Goal: Task Accomplishment & Management: Manage account settings

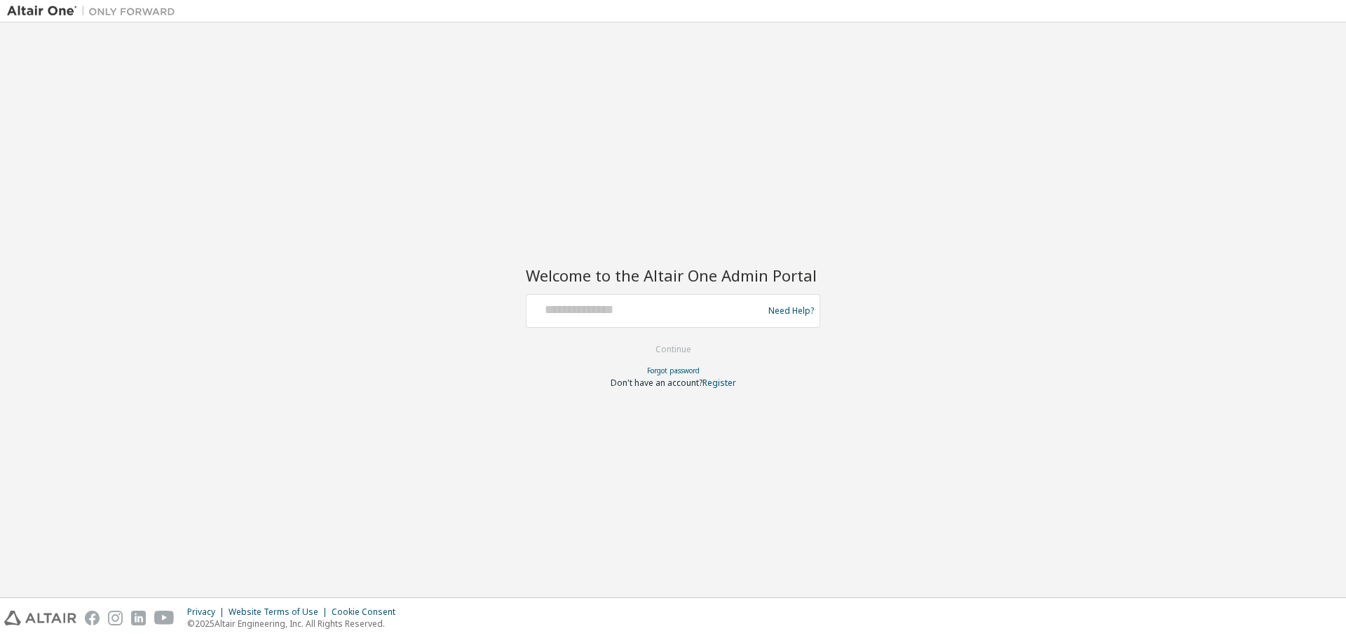
click at [550, 318] on div at bounding box center [646, 311] width 229 height 27
click at [551, 317] on input "text" at bounding box center [646, 308] width 229 height 20
drag, startPoint x: 551, startPoint y: 317, endPoint x: 597, endPoint y: 329, distance: 47.6
click at [551, 317] on input "text" at bounding box center [646, 308] width 229 height 20
type input "**********"
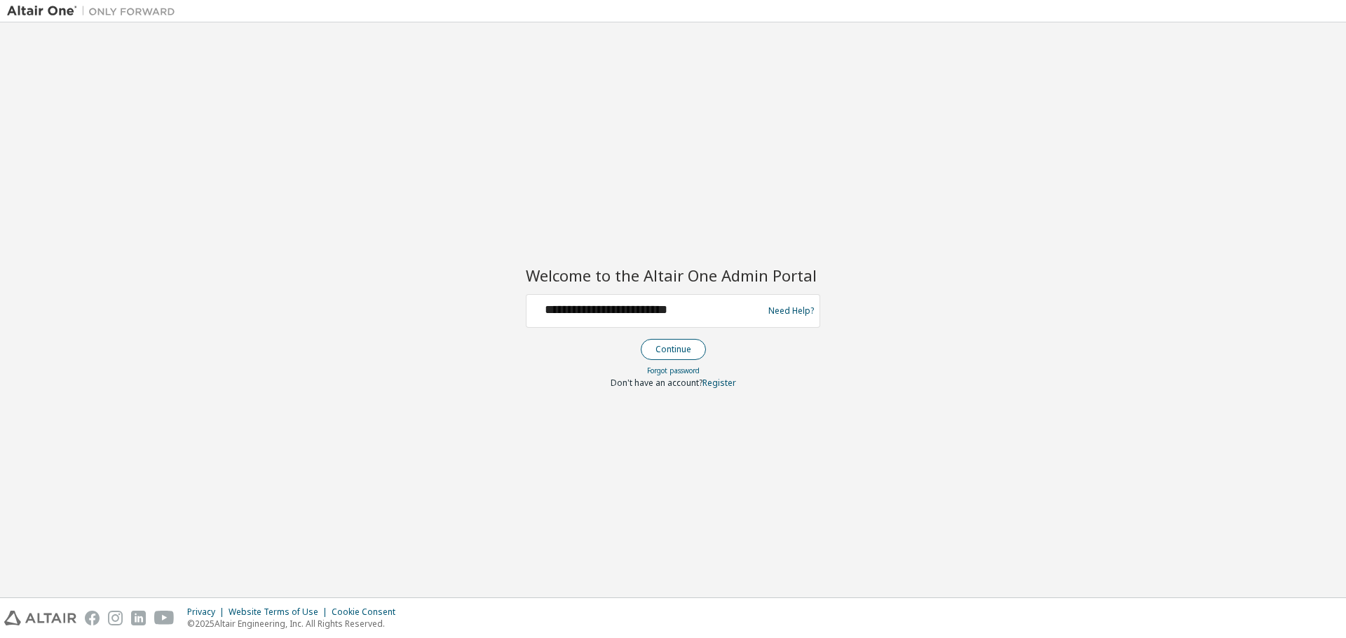
click at [684, 345] on button "Continue" at bounding box center [673, 349] width 65 height 21
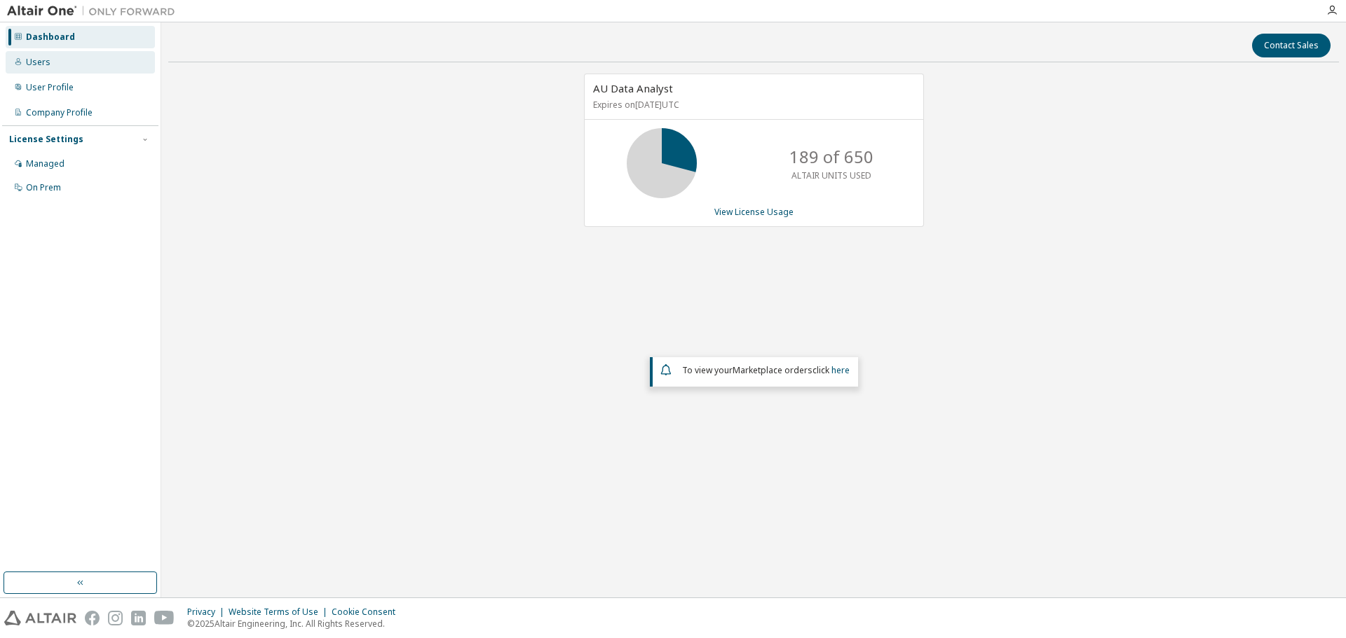
click at [54, 65] on div "Users" at bounding box center [80, 62] width 149 height 22
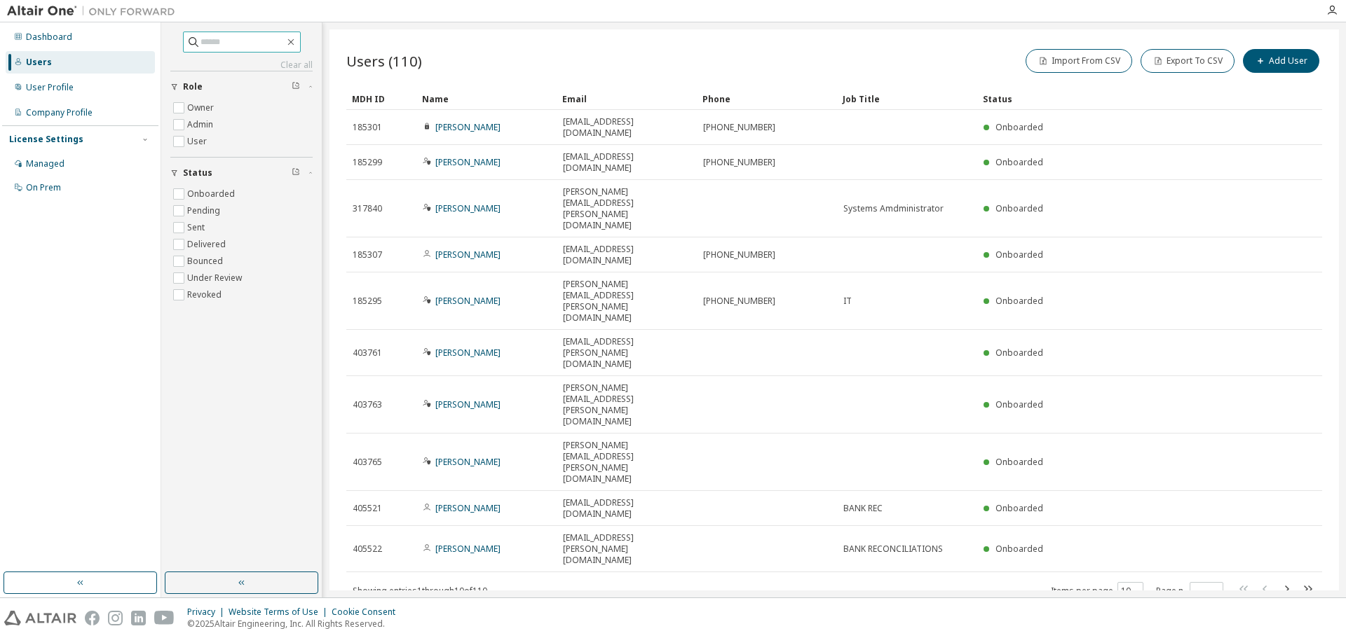
click at [219, 41] on input "text" at bounding box center [242, 42] width 84 height 14
type input "*********"
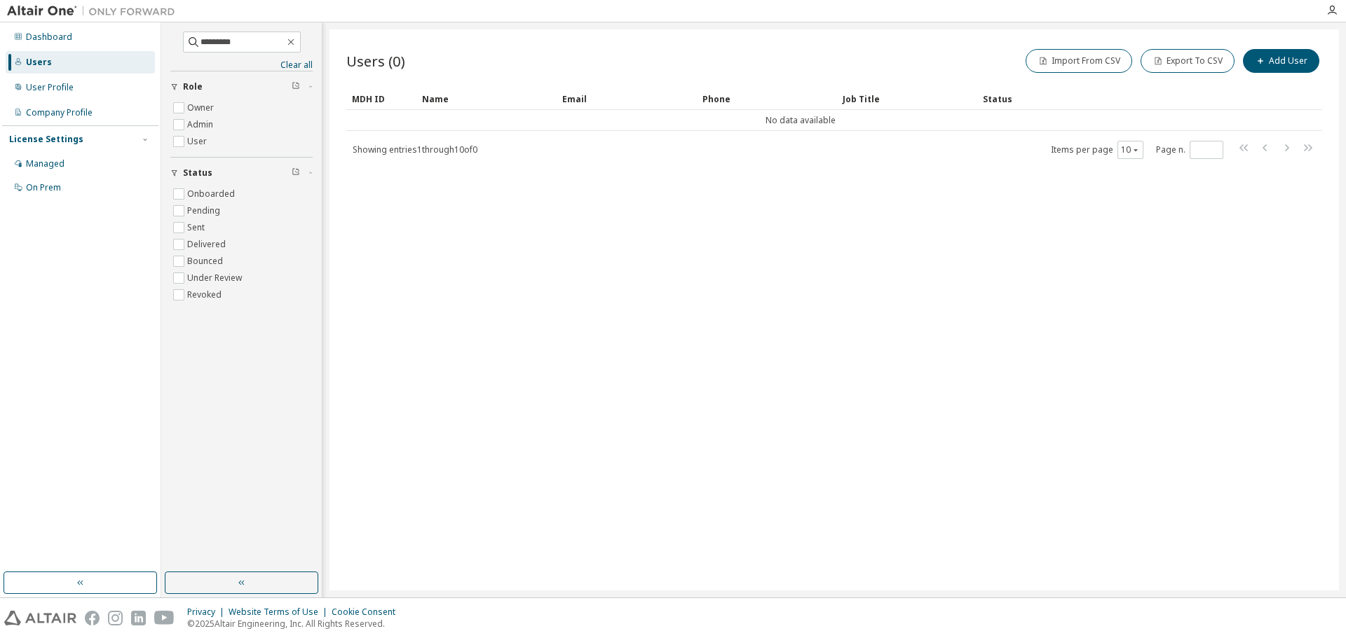
click at [58, 56] on div "Users" at bounding box center [80, 62] width 149 height 22
click at [48, 64] on div "Users" at bounding box center [39, 62] width 26 height 11
click at [73, 60] on div "Users" at bounding box center [80, 62] width 149 height 22
click at [296, 41] on icon "button" at bounding box center [290, 41] width 11 height 11
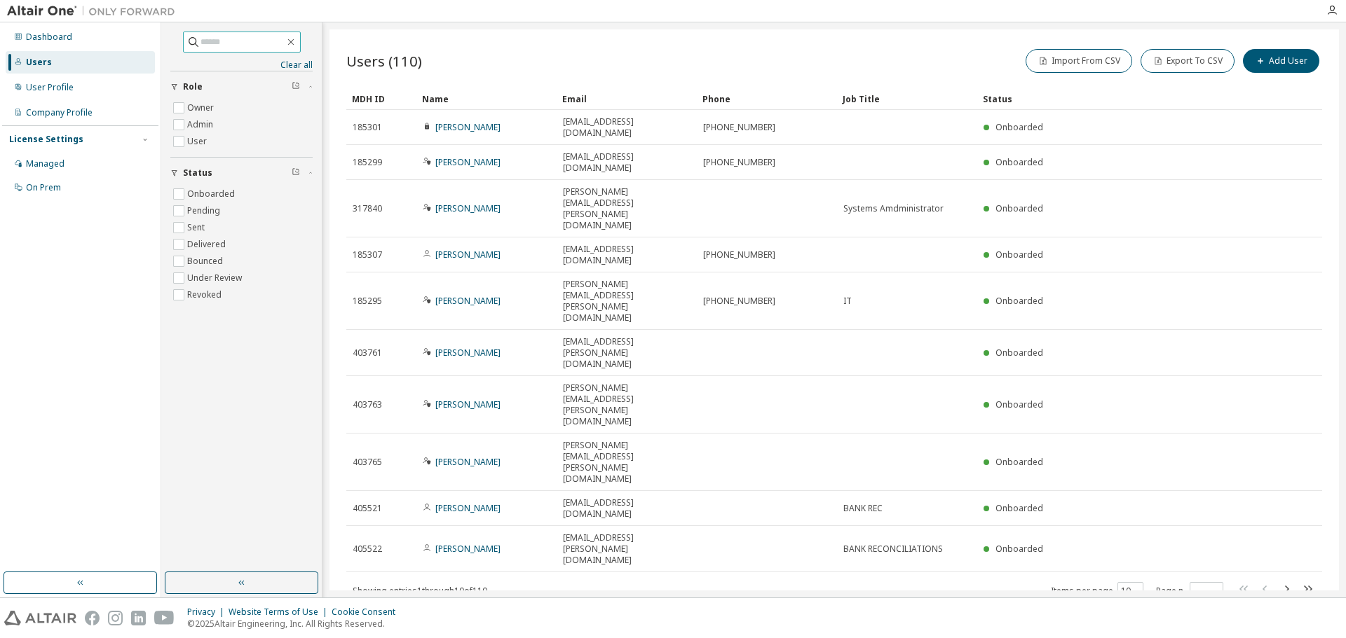
click at [240, 45] on input "text" at bounding box center [242, 42] width 84 height 14
type input "*********"
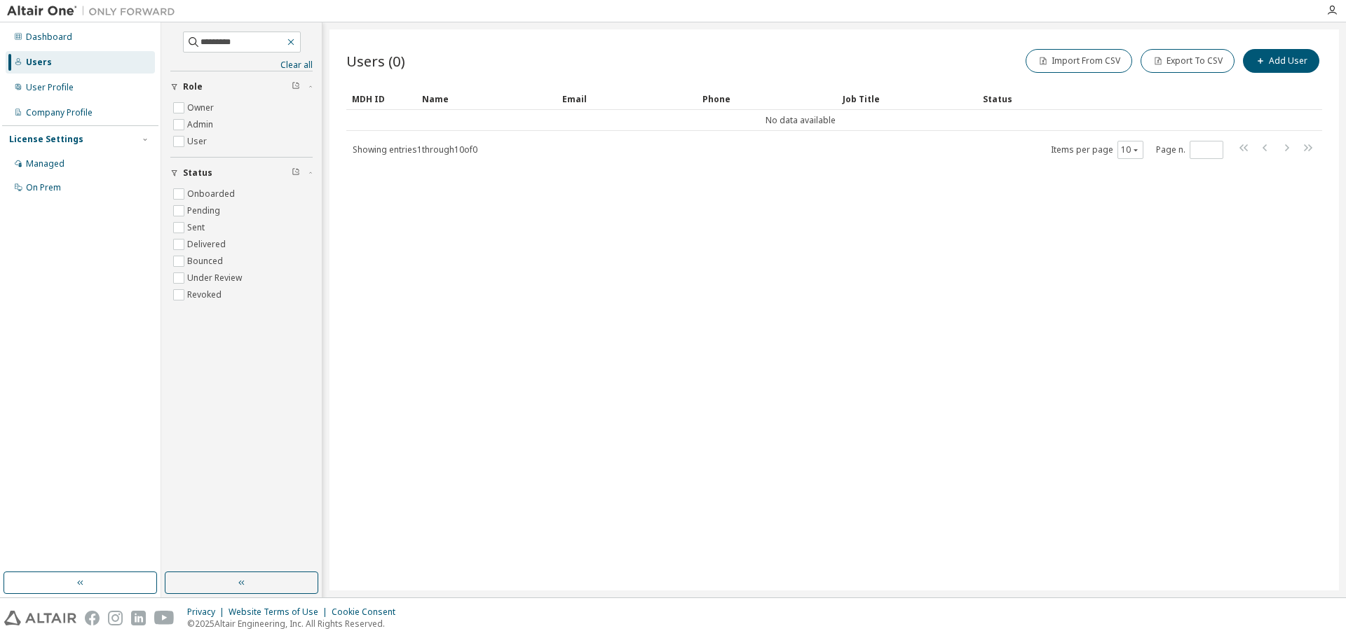
click at [296, 41] on icon "button" at bounding box center [290, 41] width 11 height 11
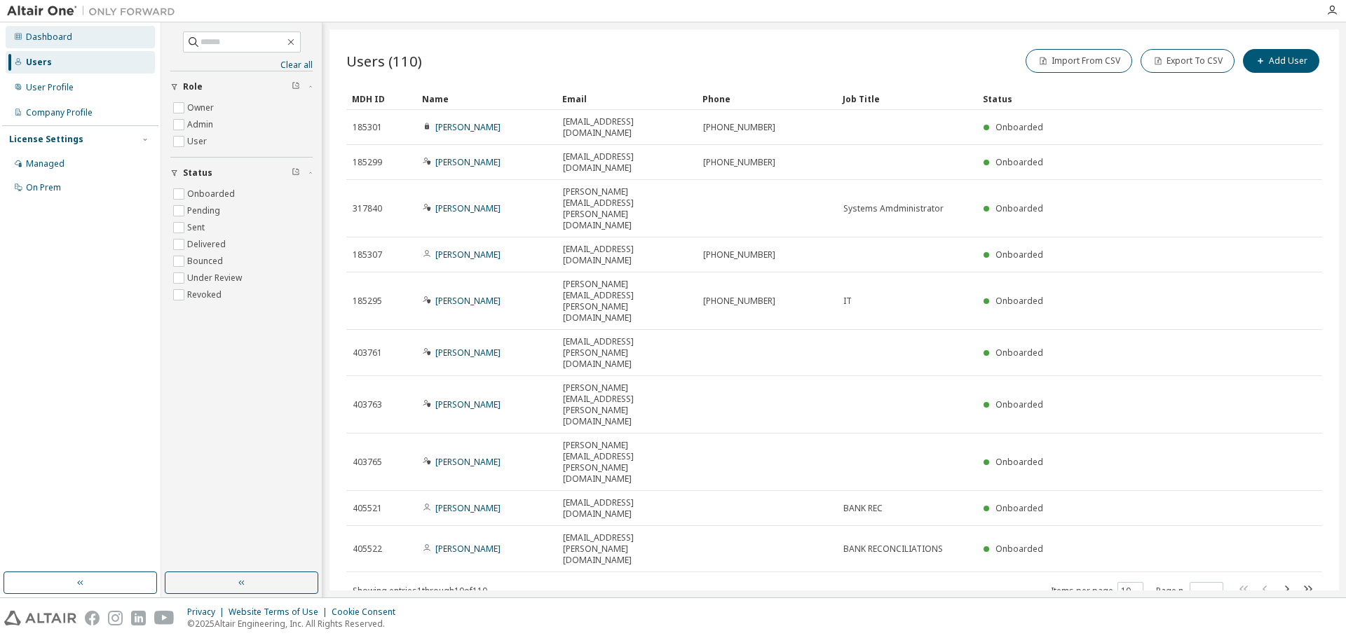
click at [57, 35] on div "Dashboard" at bounding box center [49, 37] width 46 height 11
